Goal: Information Seeking & Learning: Check status

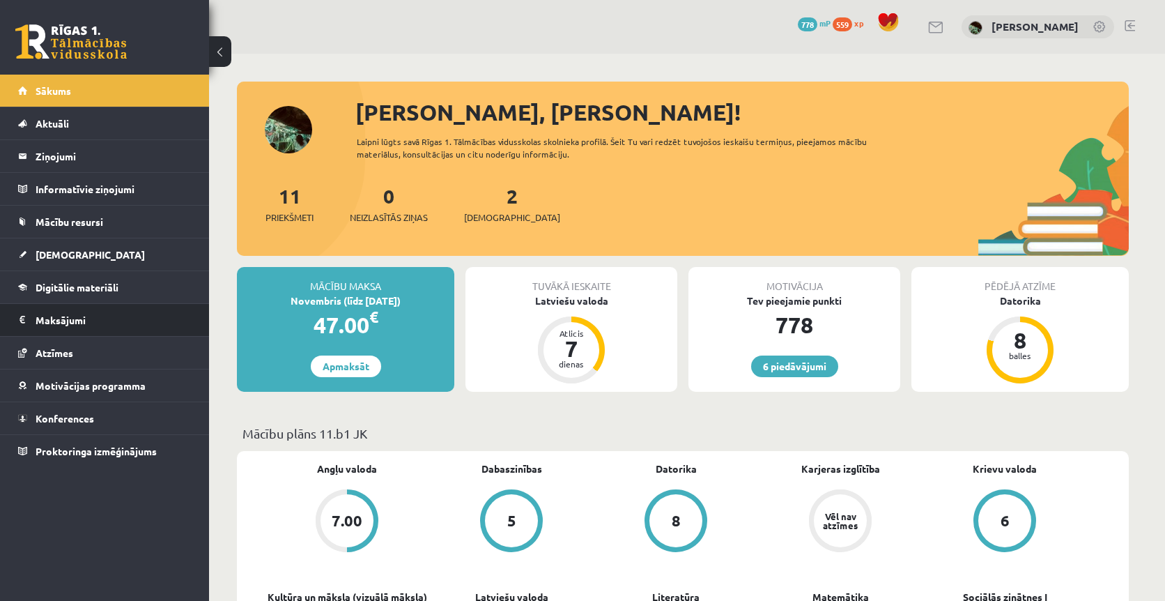
click at [64, 303] on li "Maksājumi 0" at bounding box center [104, 319] width 209 height 33
click at [64, 292] on span "Digitālie materiāli" at bounding box center [77, 287] width 83 height 13
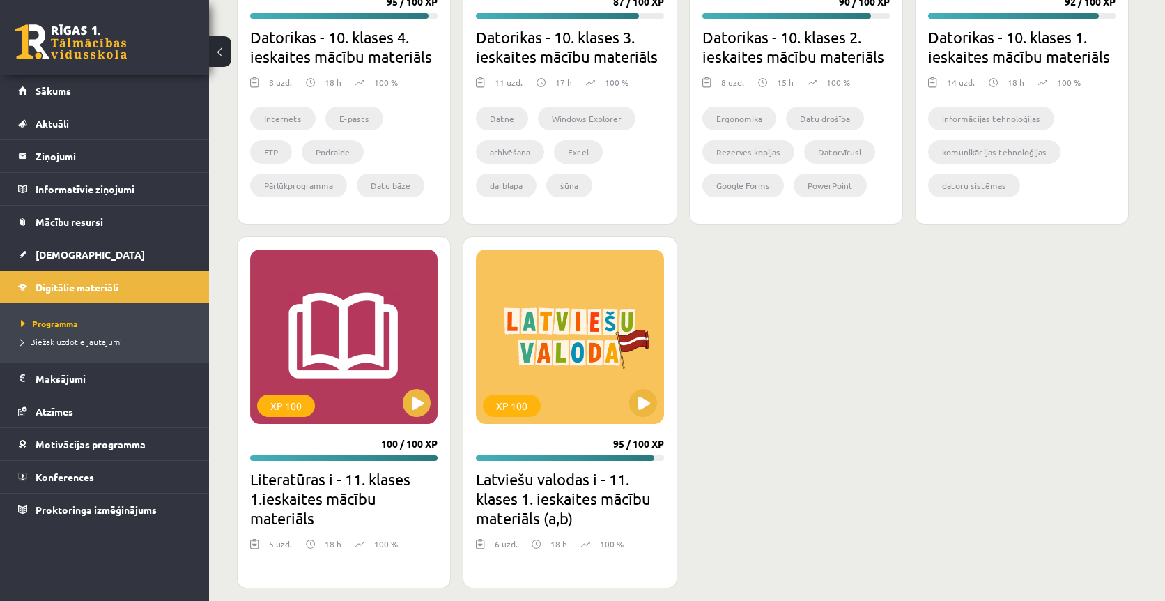
scroll to position [680, 0]
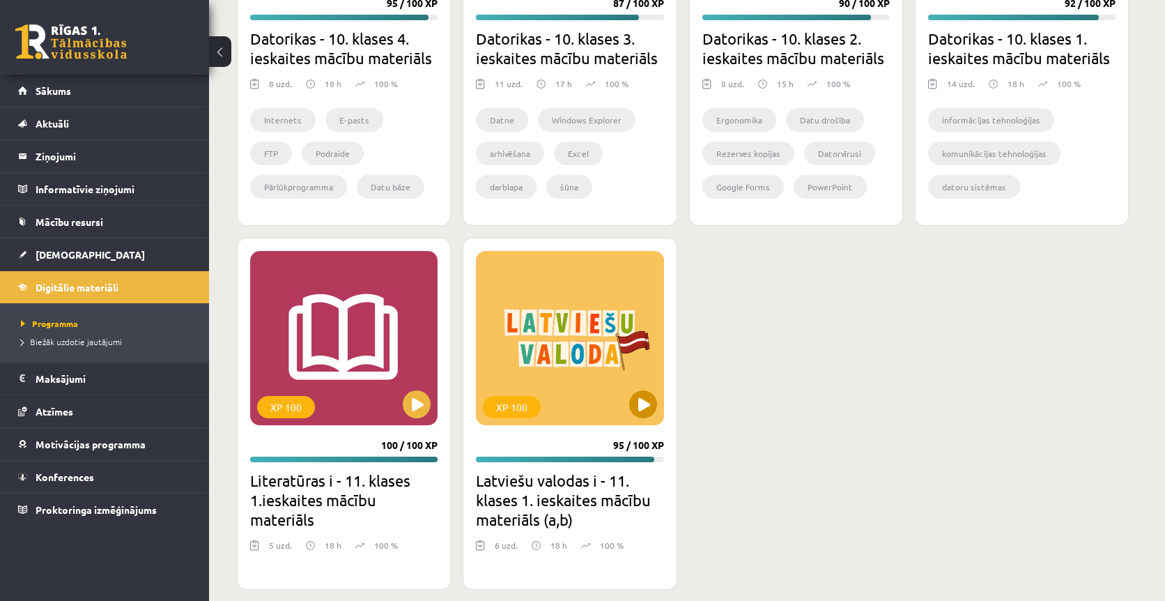
click at [626, 377] on div "XP 100" at bounding box center [569, 338] width 187 height 174
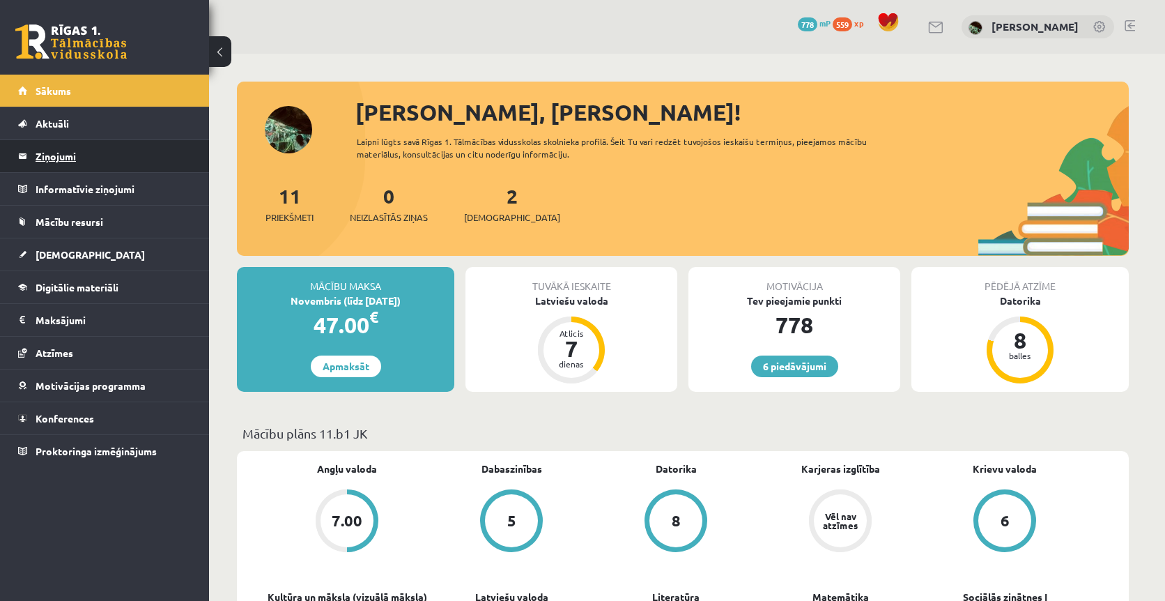
click at [77, 159] on legend "Ziņojumi 0" at bounding box center [114, 156] width 156 height 32
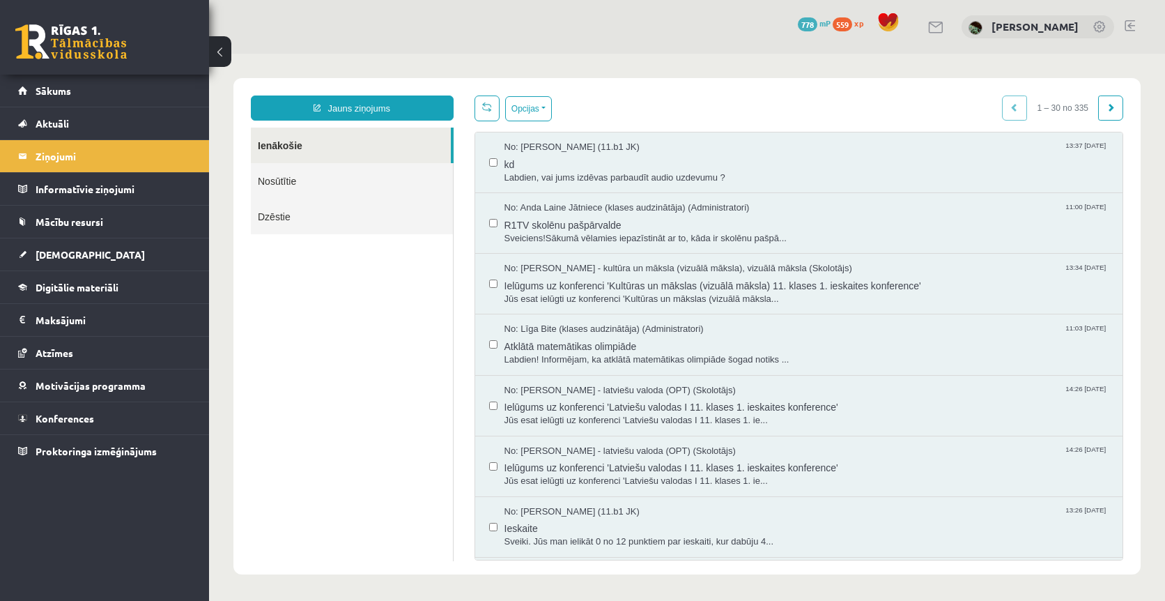
click at [319, 222] on link "Dzēstie" at bounding box center [352, 217] width 202 height 36
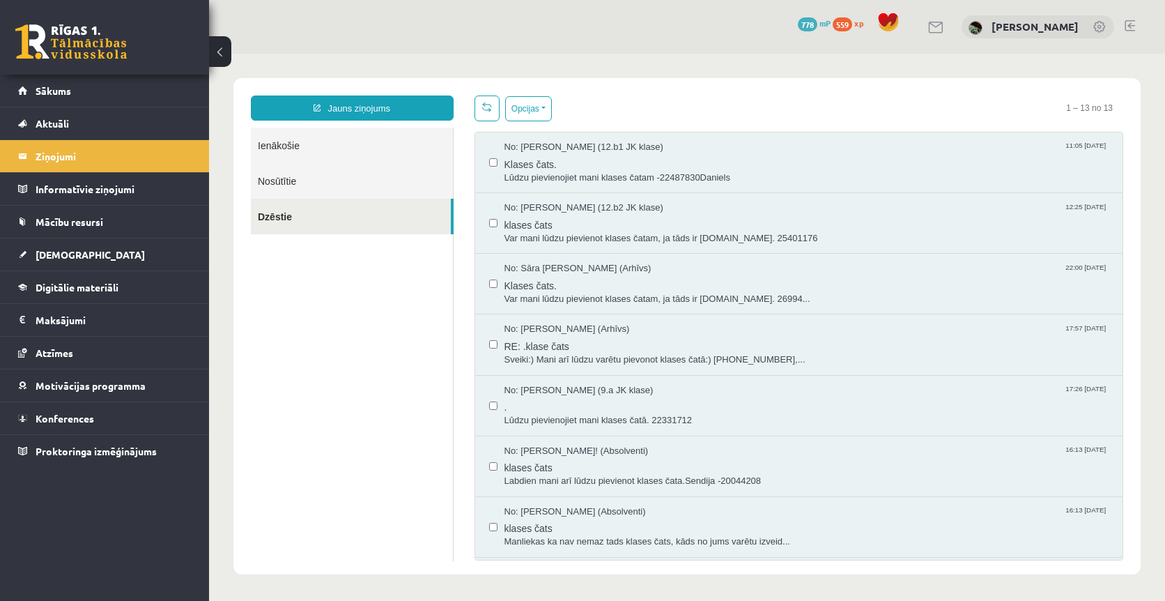
click at [320, 190] on link "Nosūtītie" at bounding box center [352, 181] width 202 height 36
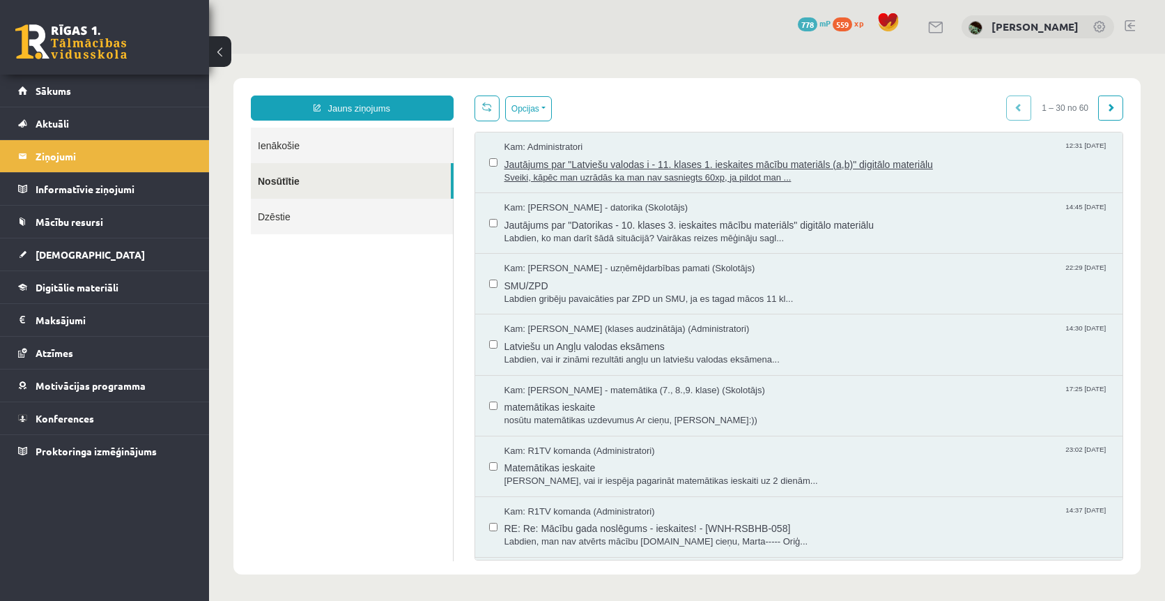
click at [562, 160] on span "Jautājums par "Latviešu valodas i - 11. klases 1. ieskaites mācību materiāls (a…" at bounding box center [806, 162] width 605 height 17
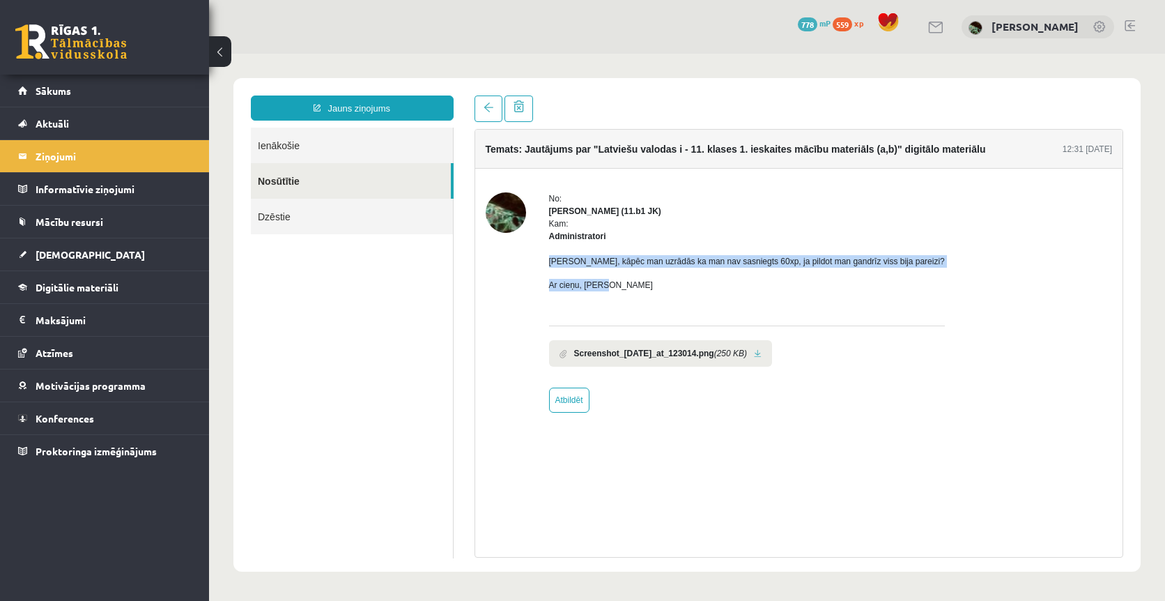
drag, startPoint x: 566, startPoint y: 254, endPoint x: 614, endPoint y: 281, distance: 55.0
click at [614, 281] on div "Sveiki, kāpēc man uzrādās ka man nav sasniegts 60xp, ja pildot man gandrīz viss…" at bounding box center [747, 278] width 396 height 72
click at [614, 281] on p "Ar cieņu, Marta" at bounding box center [747, 285] width 396 height 13
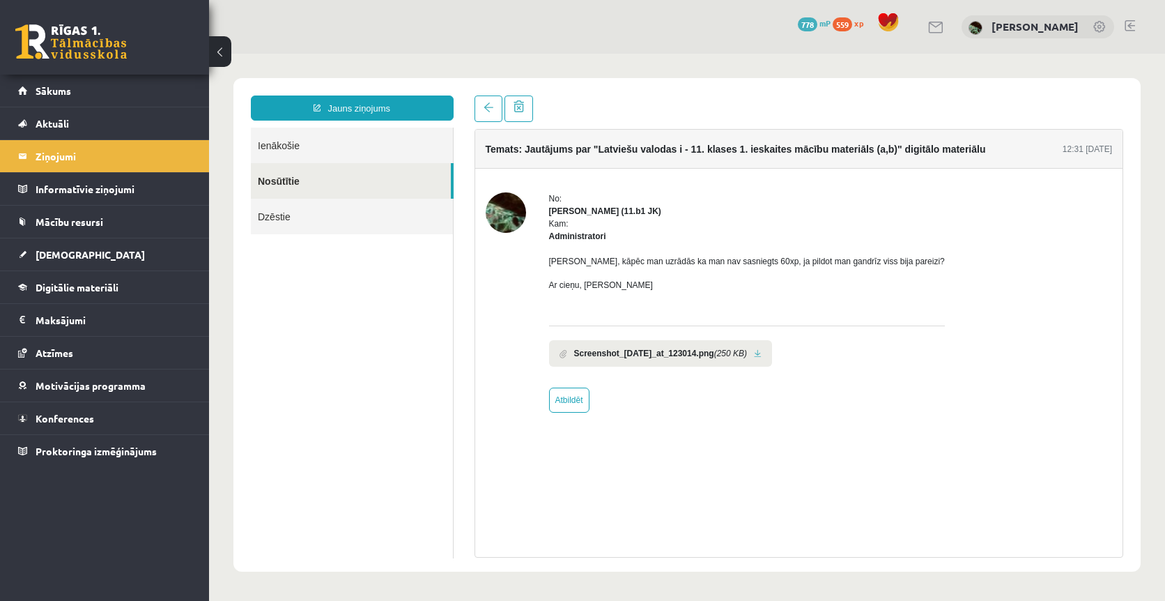
click at [609, 355] on b "Screenshot_2025-10-09_at_123014.png" at bounding box center [644, 353] width 140 height 13
click at [761, 350] on link at bounding box center [758, 353] width 8 height 9
click at [142, 91] on link "Sākums" at bounding box center [104, 91] width 173 height 32
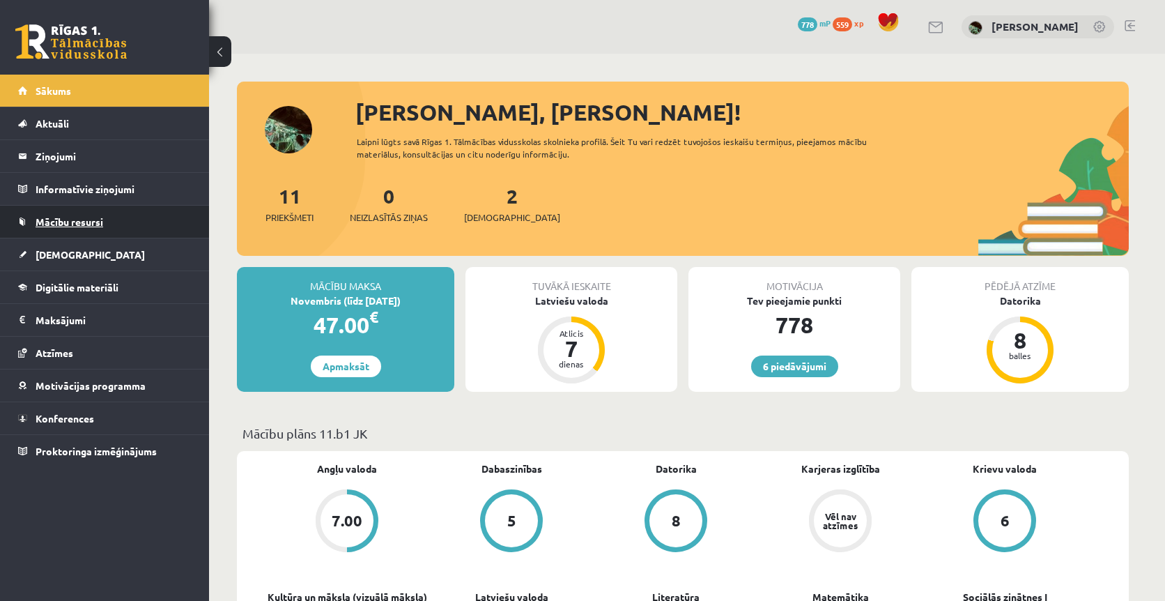
click at [124, 208] on link "Mācību resursi" at bounding box center [104, 222] width 173 height 32
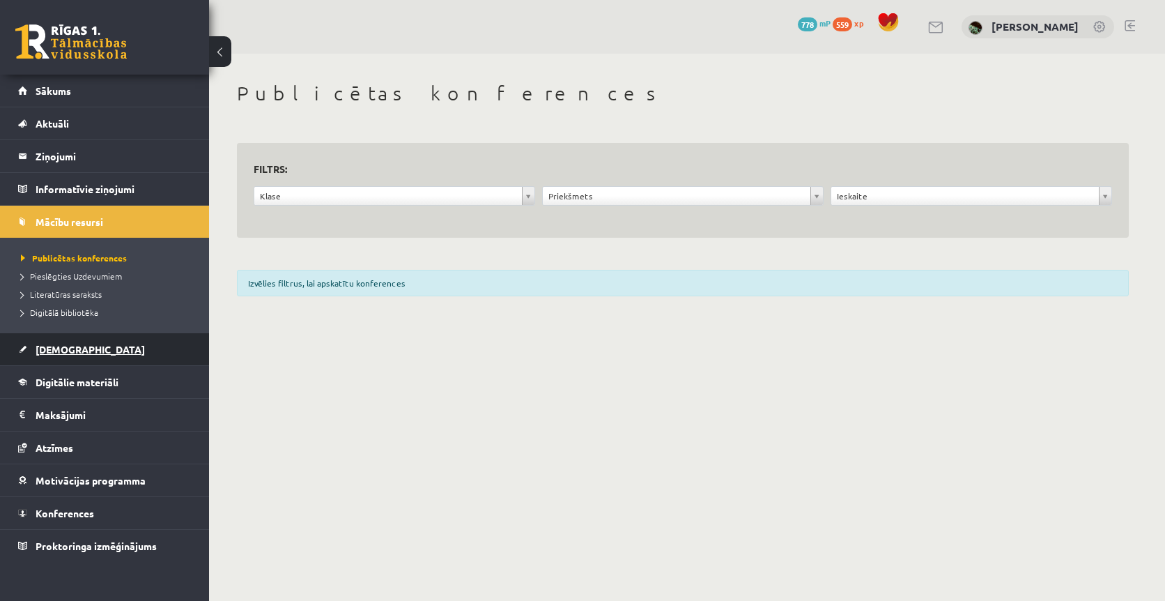
click at [97, 364] on link "[DEMOGRAPHIC_DATA]" at bounding box center [104, 349] width 173 height 32
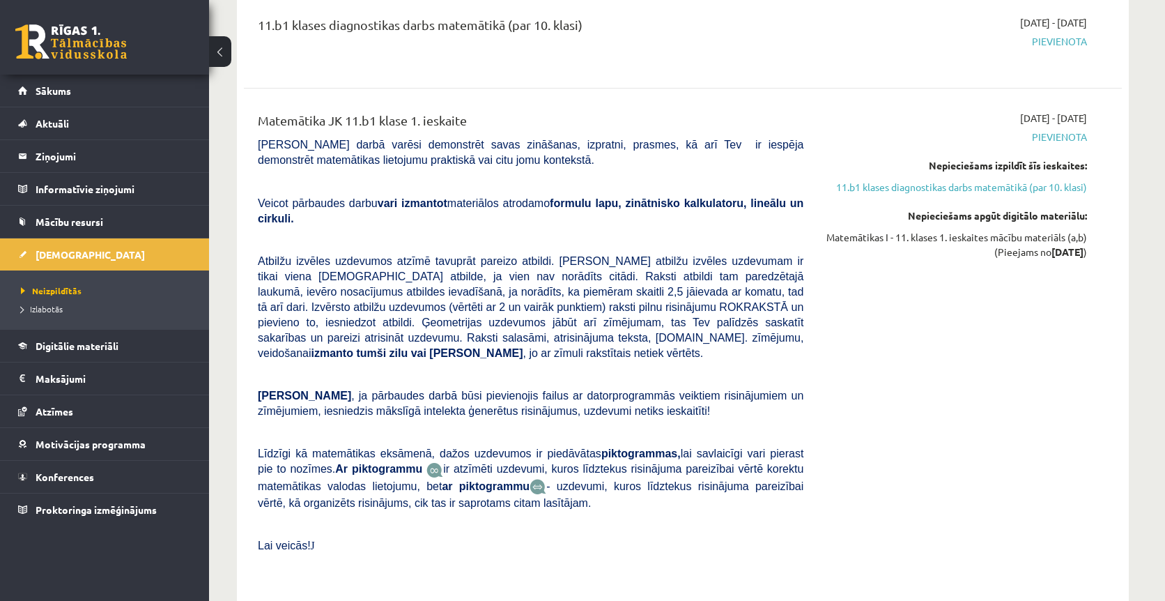
scroll to position [719, 0]
